Goal: Book appointment/travel/reservation

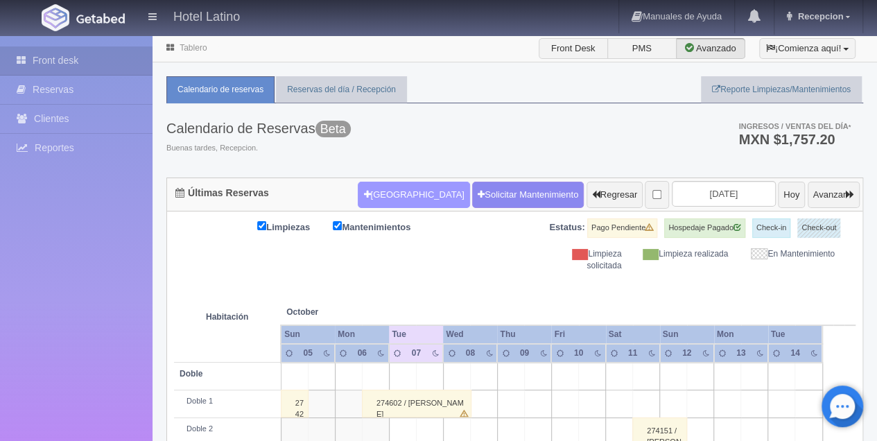
click at [391, 191] on button "[GEOGRAPHIC_DATA]" at bounding box center [414, 195] width 112 height 26
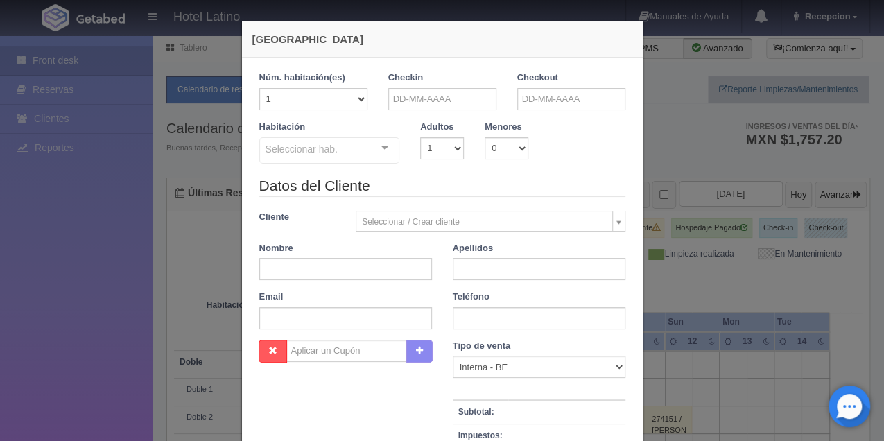
checkbox input "false"
click at [412, 101] on input "text" at bounding box center [442, 99] width 108 height 22
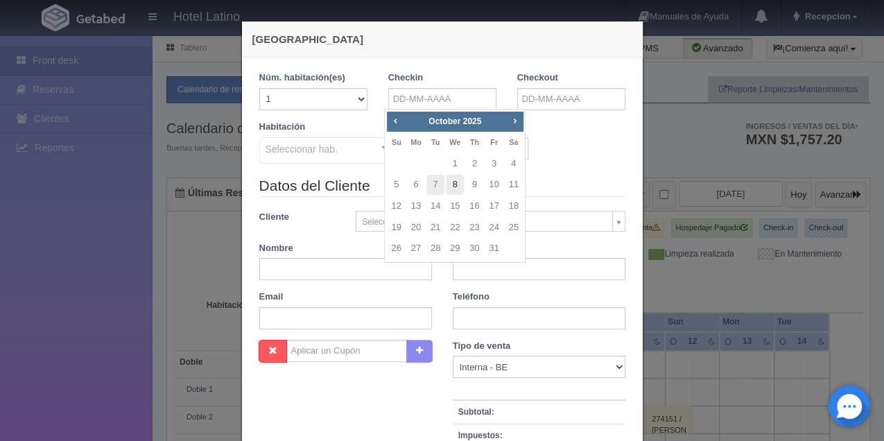
click at [453, 190] on link "8" at bounding box center [455, 185] width 18 height 20
type input "[DATE]"
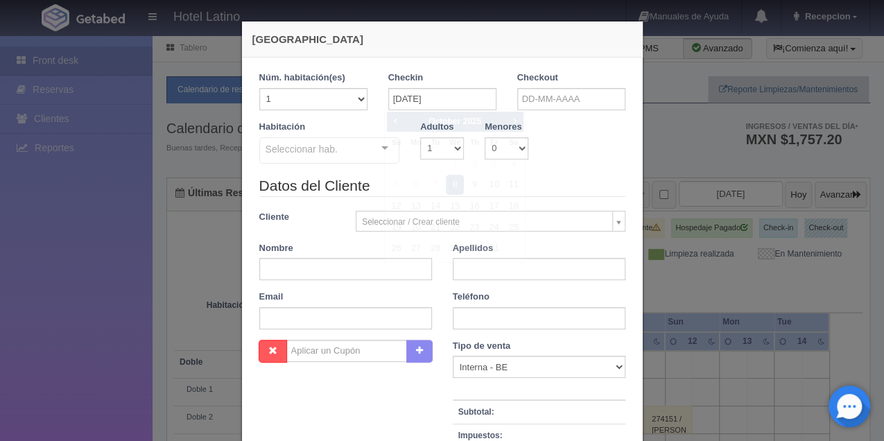
checkbox input "false"
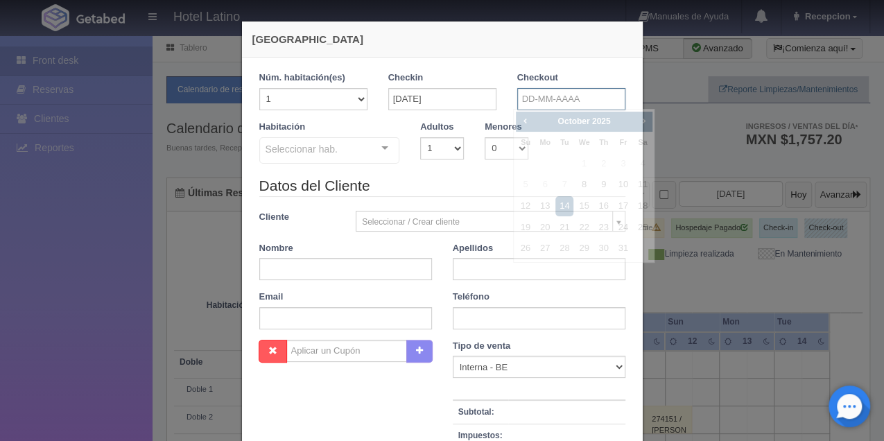
click at [548, 97] on input "text" at bounding box center [571, 99] width 108 height 22
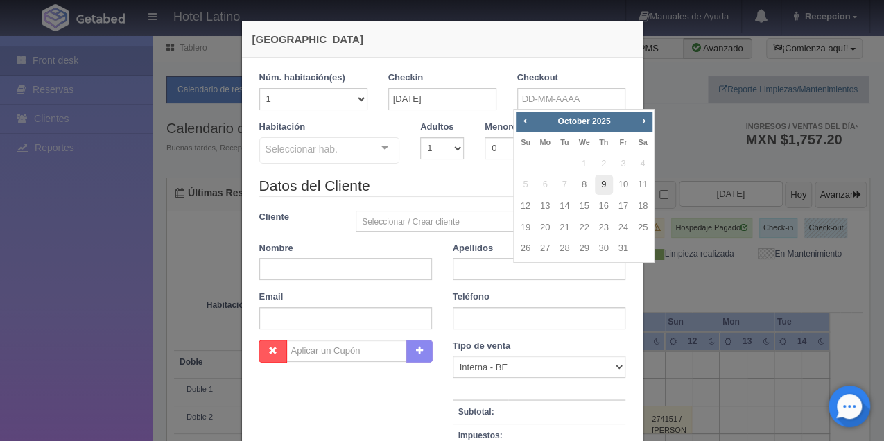
click at [600, 184] on link "9" at bounding box center [604, 185] width 18 height 20
type input "09-10-2025"
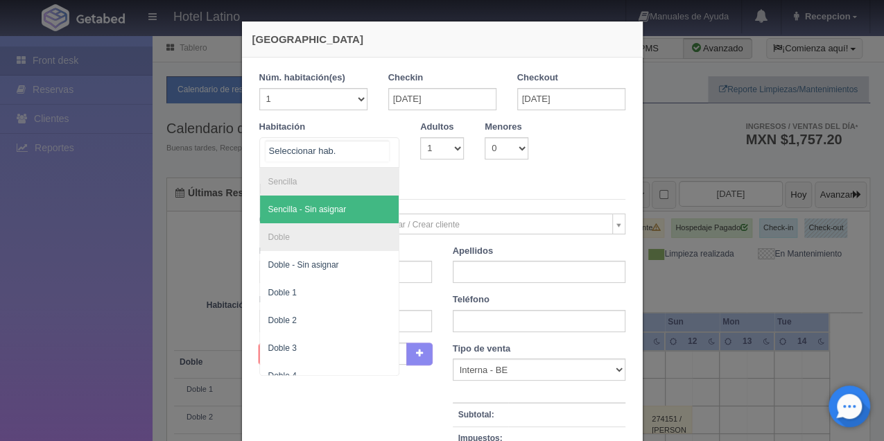
click at [377, 139] on div at bounding box center [385, 148] width 28 height 21
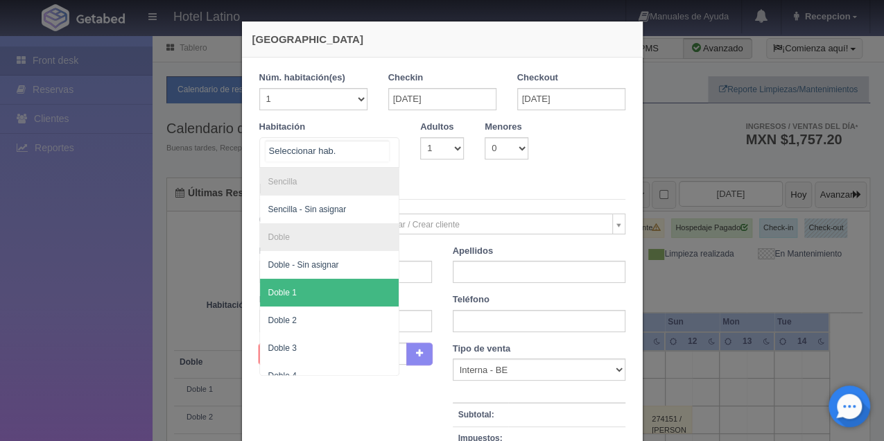
click at [322, 279] on span "Doble 1" at bounding box center [329, 293] width 139 height 28
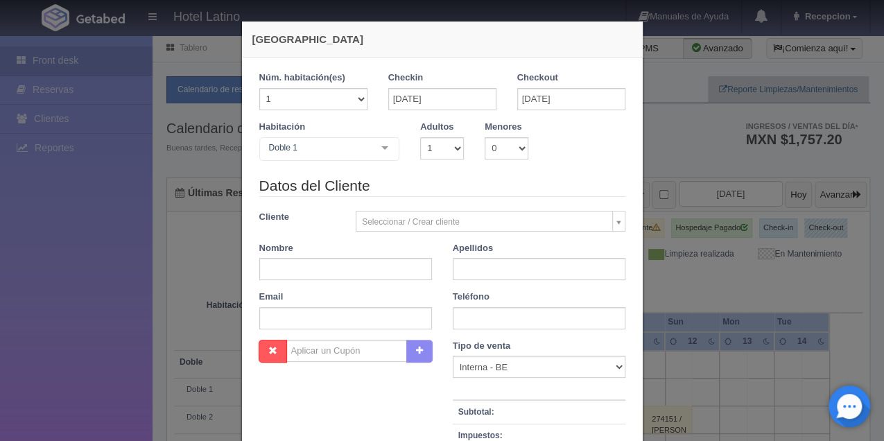
checkbox input "false"
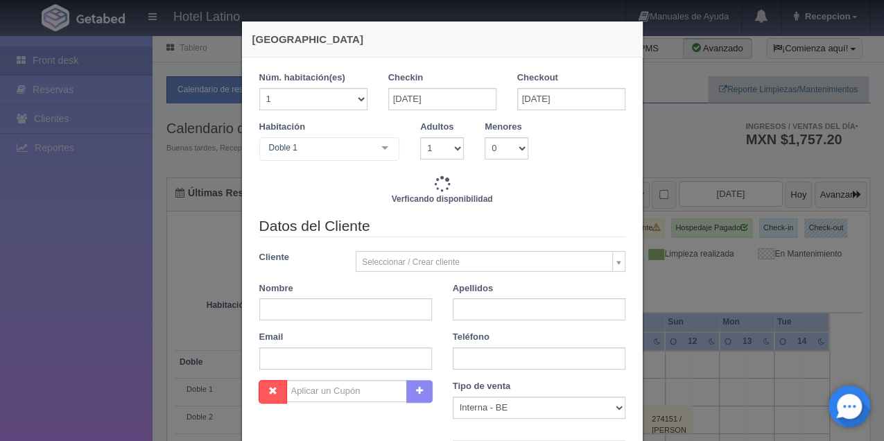
type input "770.00"
checkbox input "false"
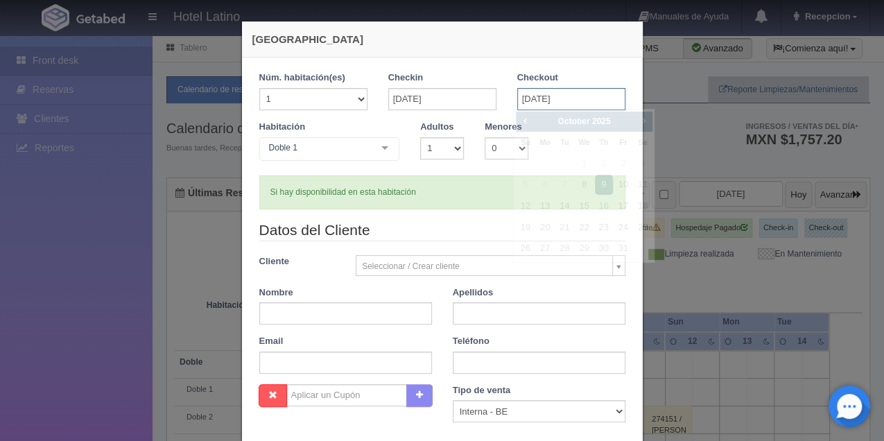
click at [549, 98] on input "09-10-2025" at bounding box center [571, 99] width 108 height 22
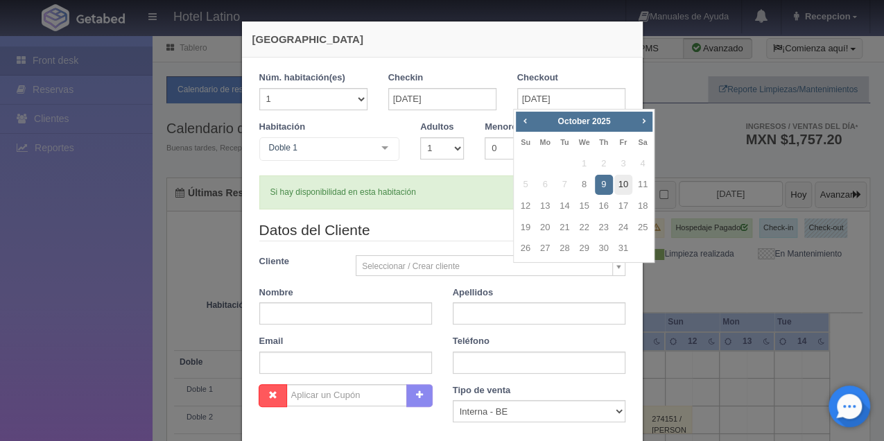
click at [622, 182] on link "10" at bounding box center [623, 185] width 18 height 20
type input "[DATE]"
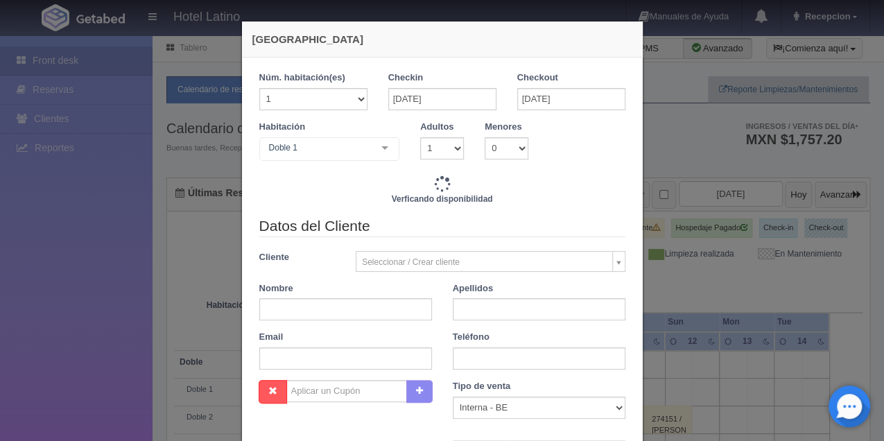
checkbox input "false"
type input "1540.00"
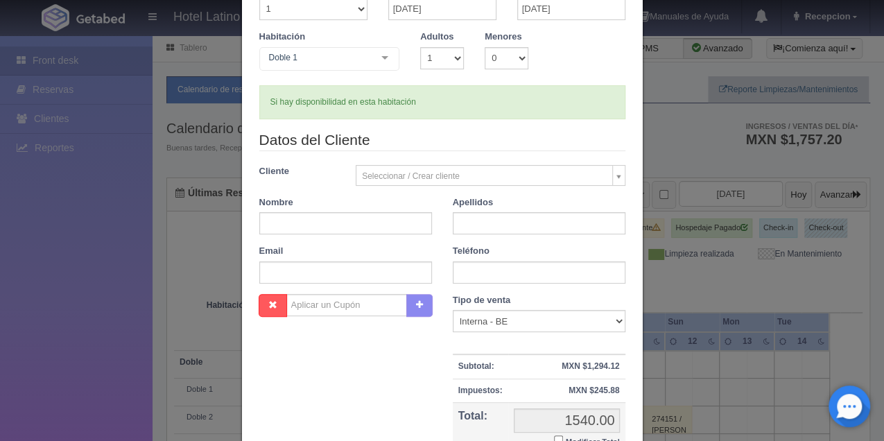
checkbox input "false"
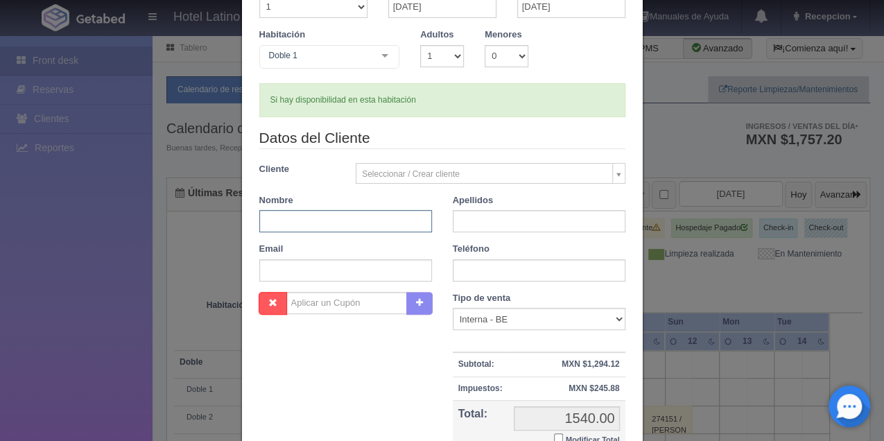
click at [266, 217] on input "text" at bounding box center [345, 221] width 173 height 22
type input "[DEMOGRAPHIC_DATA]"
click at [453, 219] on input "text" at bounding box center [539, 221] width 173 height 22
type input "[PERSON_NAME]"
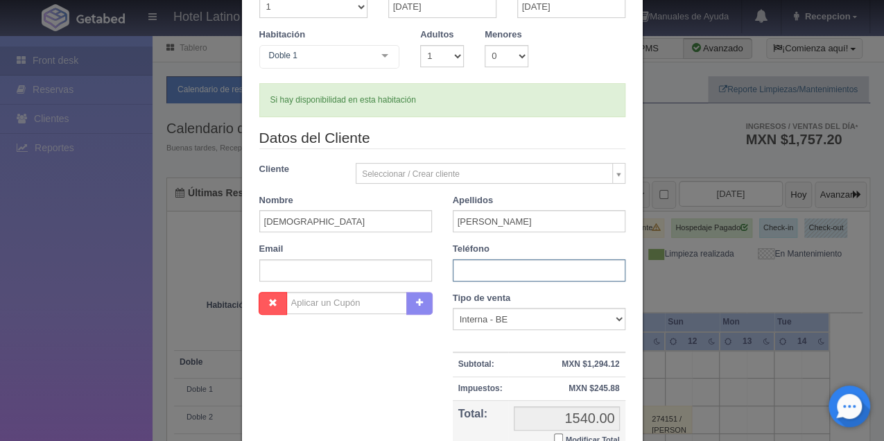
click at [455, 276] on input "text" at bounding box center [539, 270] width 173 height 22
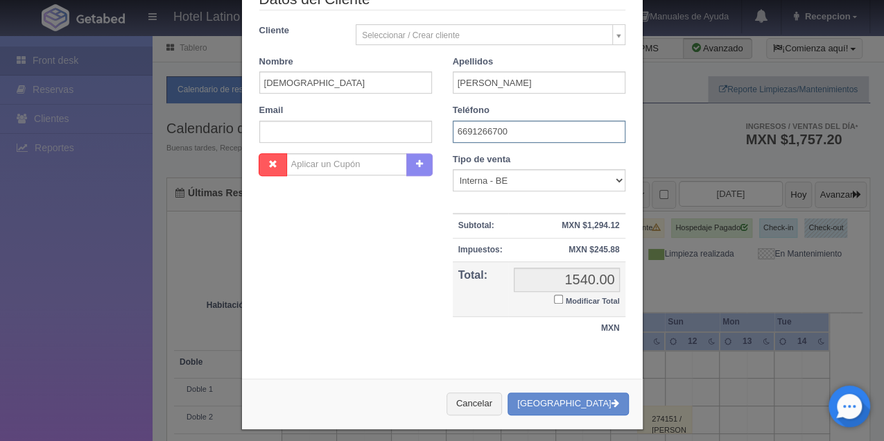
scroll to position [237, 0]
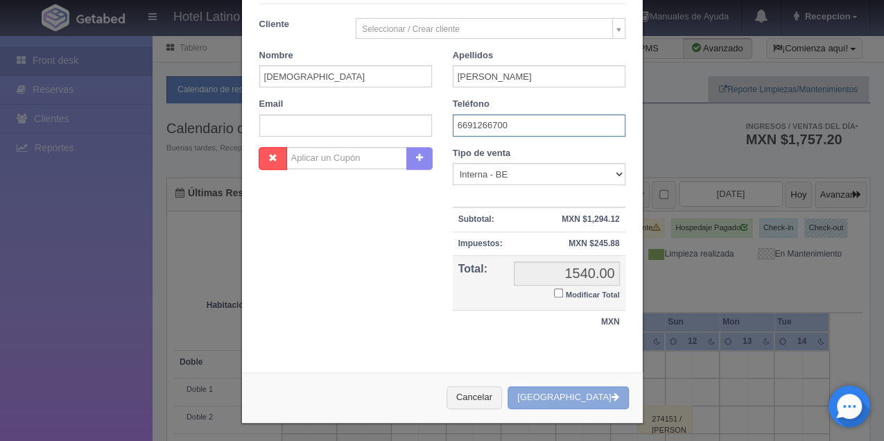
type input "6691266700"
click at [559, 398] on button "Crear Reserva" at bounding box center [567, 397] width 121 height 23
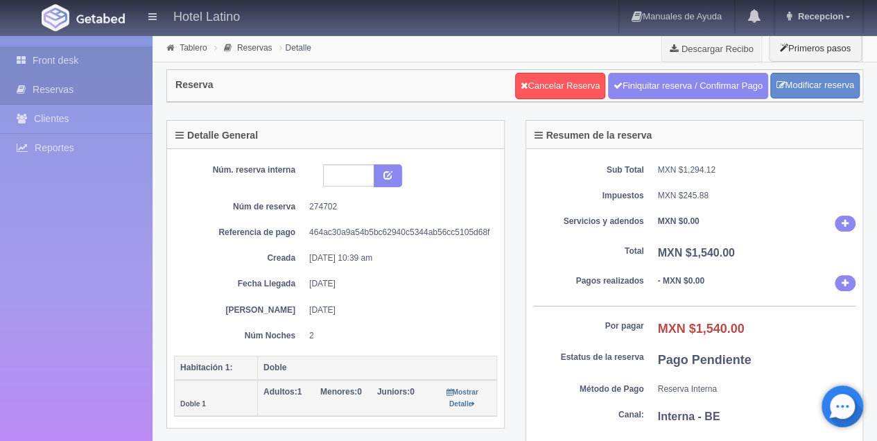
click at [93, 64] on link "Front desk" at bounding box center [76, 60] width 152 height 28
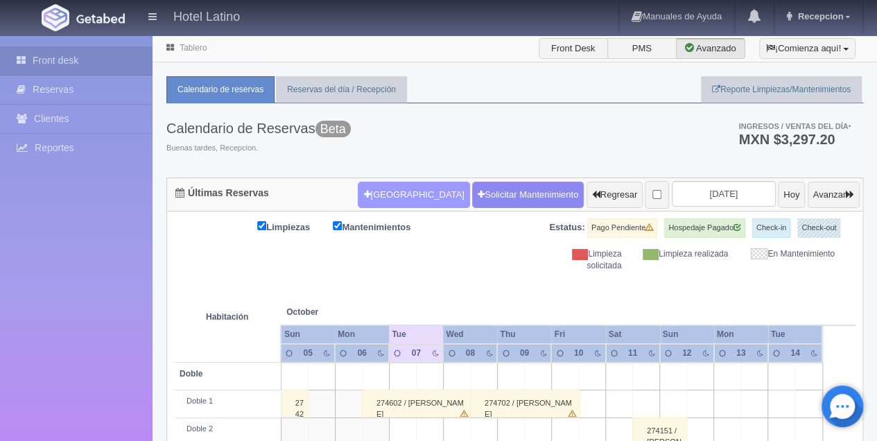
click at [391, 182] on button "[GEOGRAPHIC_DATA]" at bounding box center [414, 195] width 112 height 26
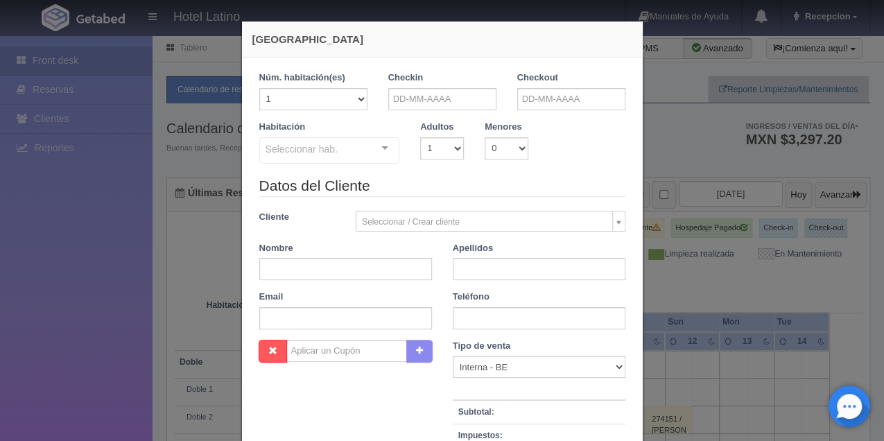
checkbox input "false"
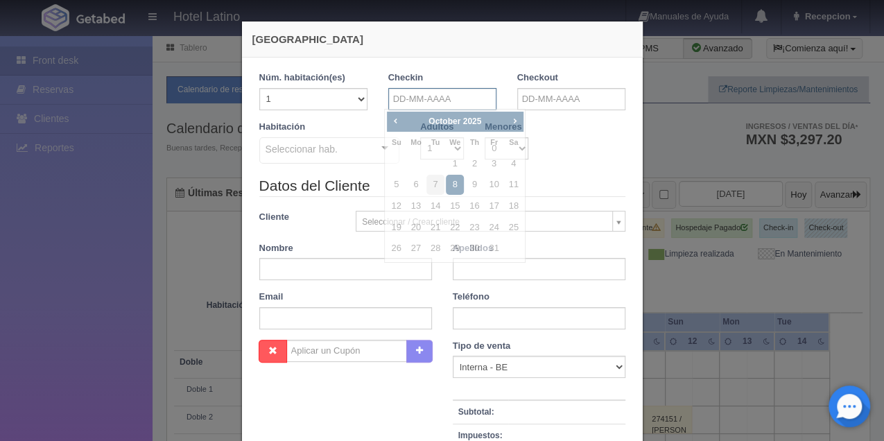
click at [435, 103] on input "text" at bounding box center [442, 99] width 108 height 22
click at [471, 186] on link "9" at bounding box center [474, 185] width 18 height 20
type input "09-10-2025"
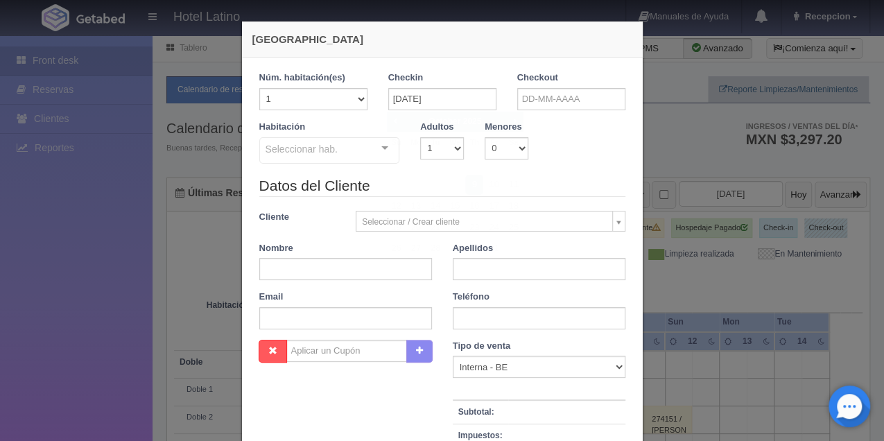
checkbox input "false"
click at [531, 101] on input "text" at bounding box center [571, 99] width 108 height 22
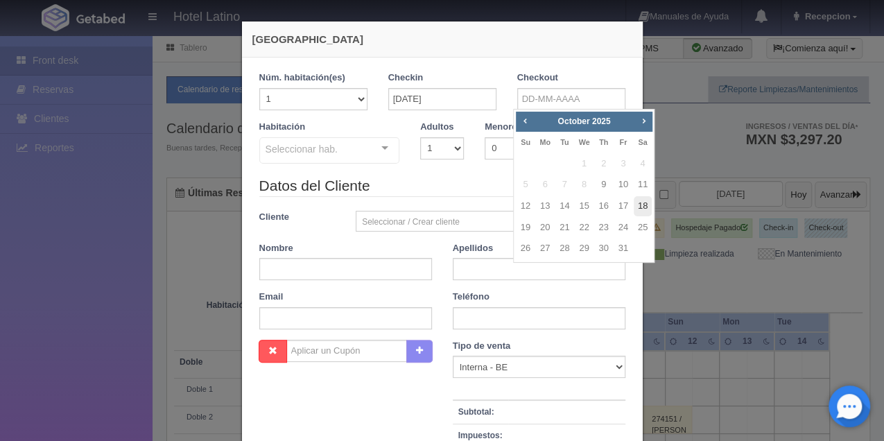
click at [639, 213] on link "18" at bounding box center [642, 206] width 18 height 20
type input "18-10-2025"
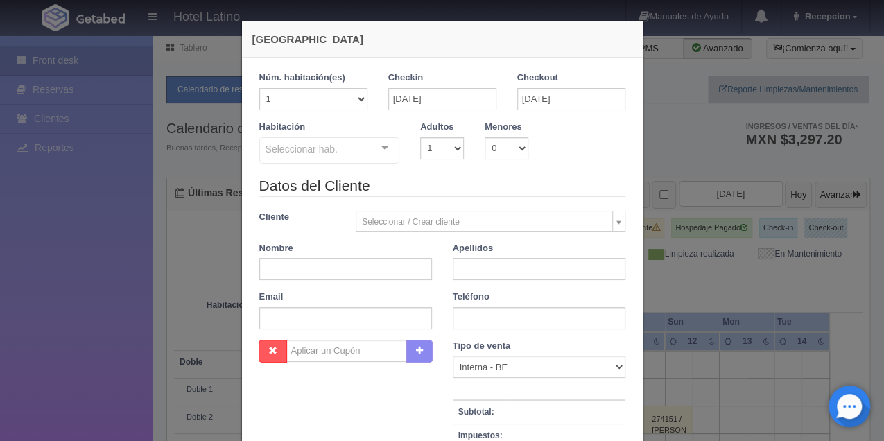
checkbox input "false"
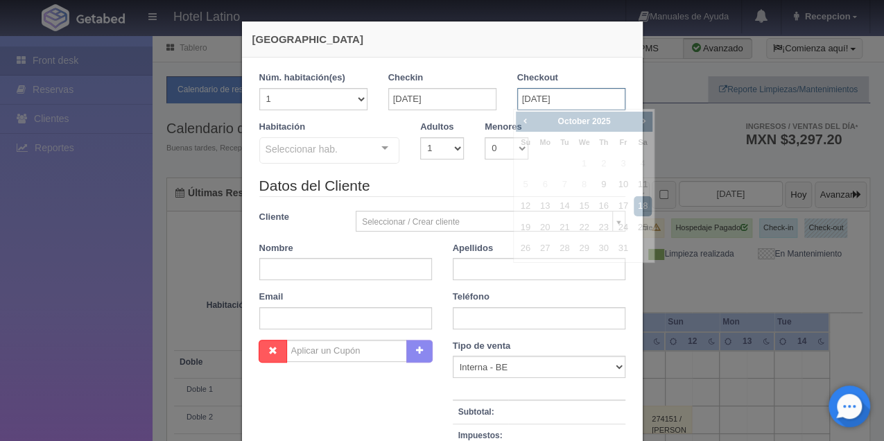
click at [517, 104] on input "18-10-2025" at bounding box center [571, 99] width 108 height 22
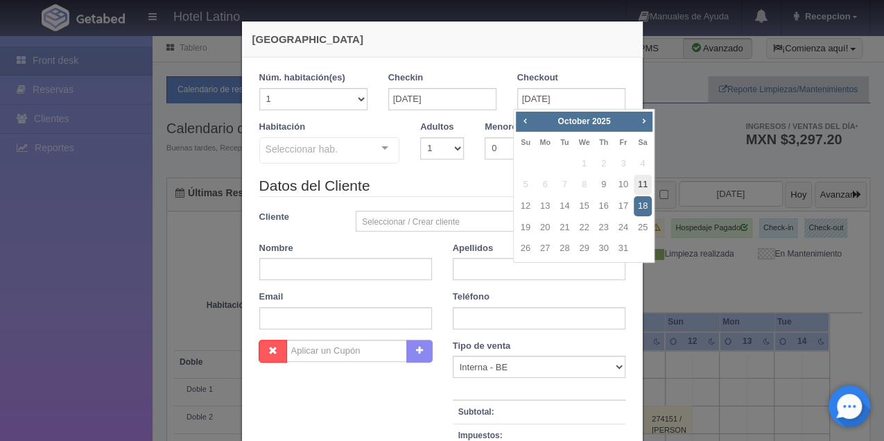
click at [640, 186] on link "11" at bounding box center [642, 185] width 18 height 20
type input "11-10-2025"
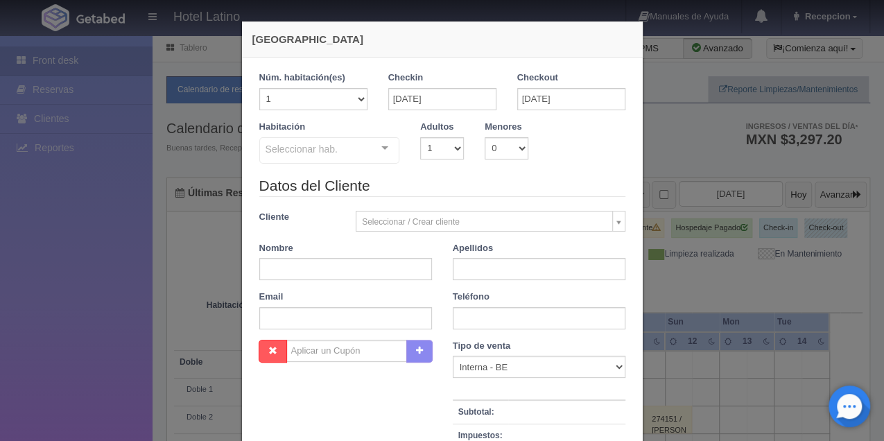
click at [383, 148] on div at bounding box center [385, 148] width 28 height 21
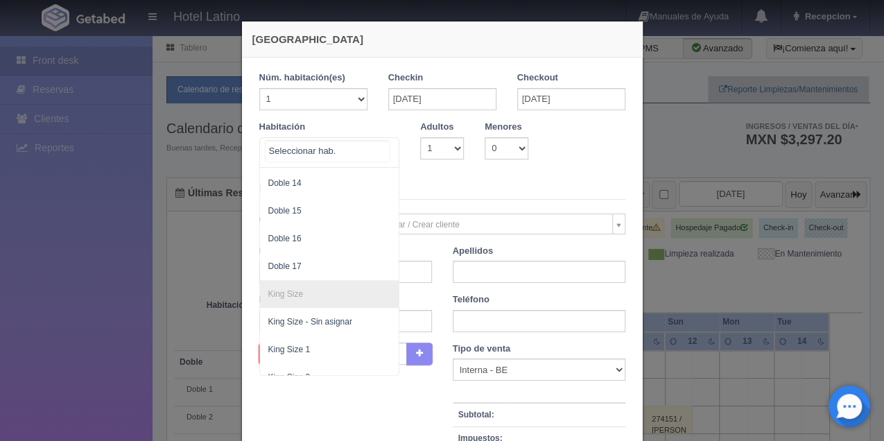
scroll to position [462, 0]
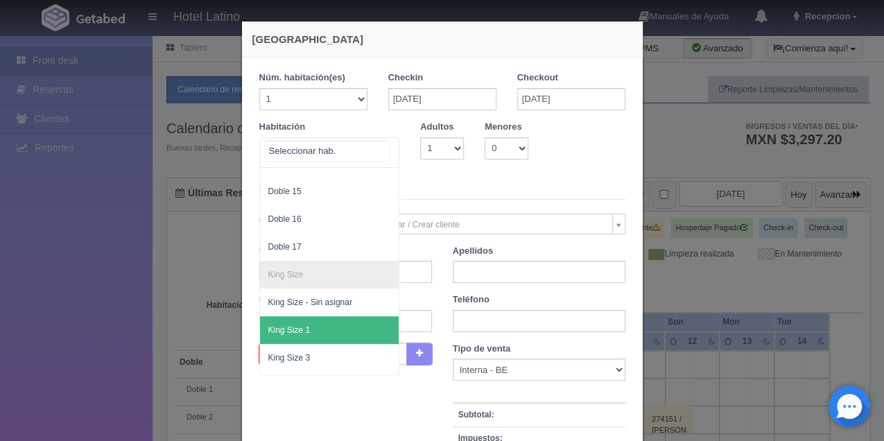
click at [307, 327] on span "King Size 1" at bounding box center [329, 330] width 139 height 28
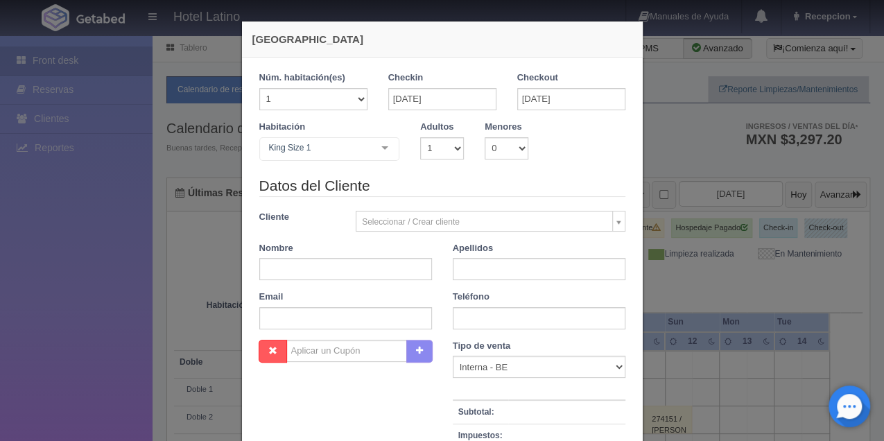
checkbox input "false"
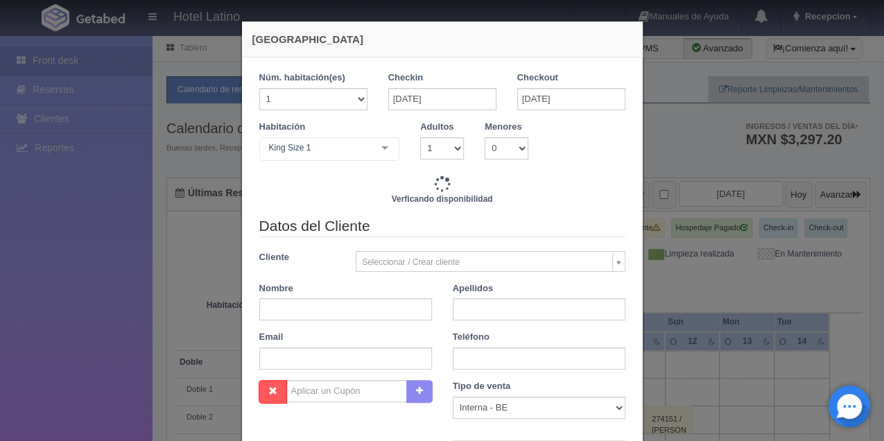
type input "1480.00"
checkbox input "false"
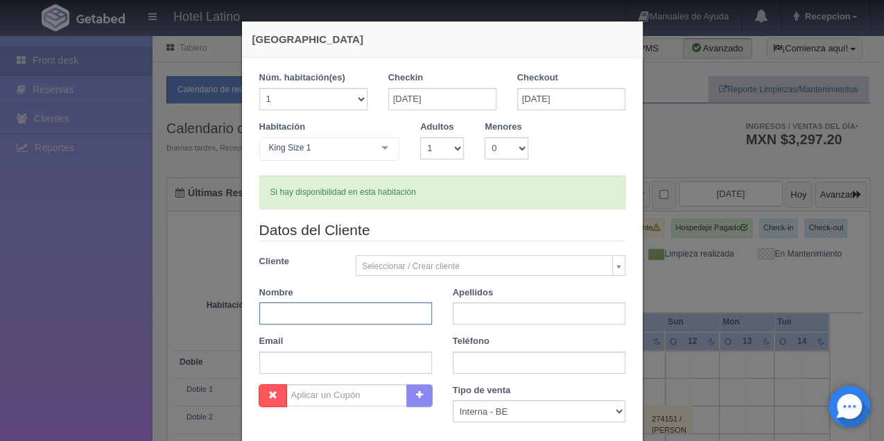
click at [265, 309] on input "text" at bounding box center [345, 313] width 173 height 22
type input "luis ernesto"
click at [477, 308] on input "text" at bounding box center [539, 313] width 173 height 22
type input "galindo cervantes"
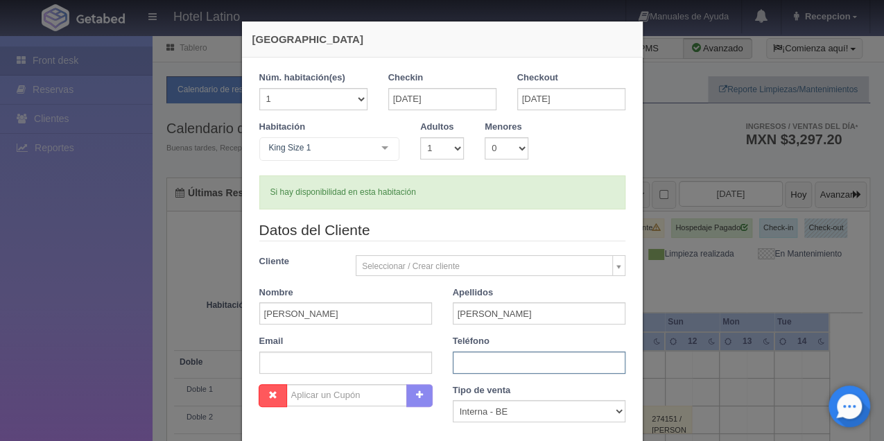
click at [456, 356] on input "text" at bounding box center [539, 362] width 173 height 22
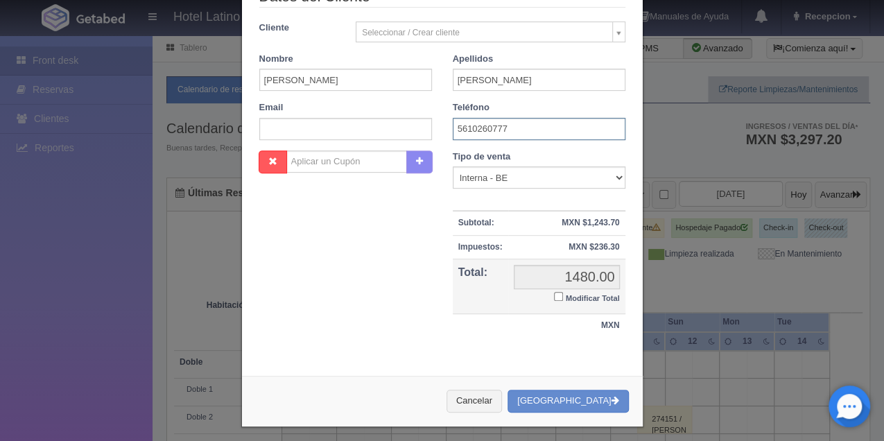
scroll to position [237, 0]
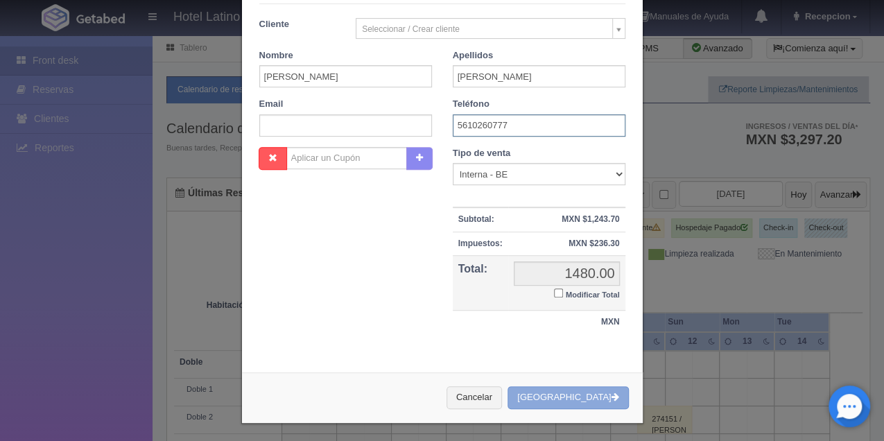
type input "5610260777"
click at [554, 401] on button "Crear Reserva" at bounding box center [567, 397] width 121 height 23
